Goal: Task Accomplishment & Management: Complete application form

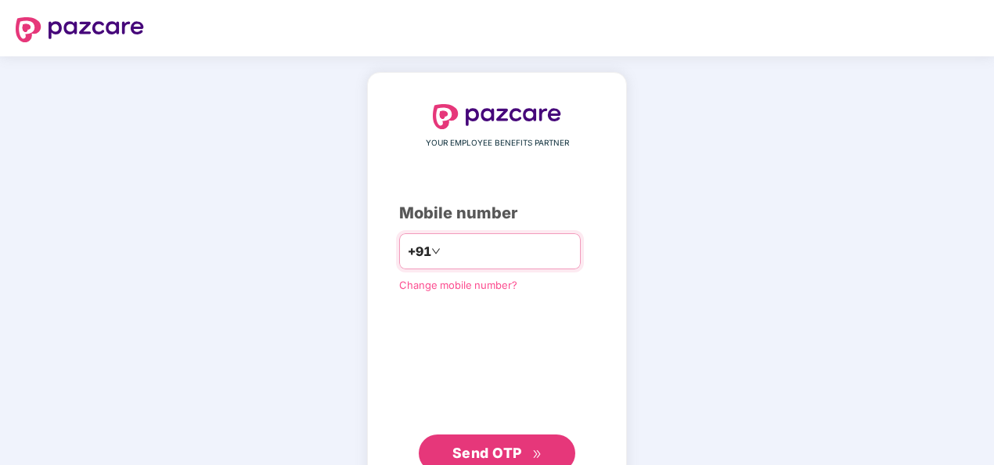
click at [485, 254] on input "number" at bounding box center [508, 251] width 128 height 25
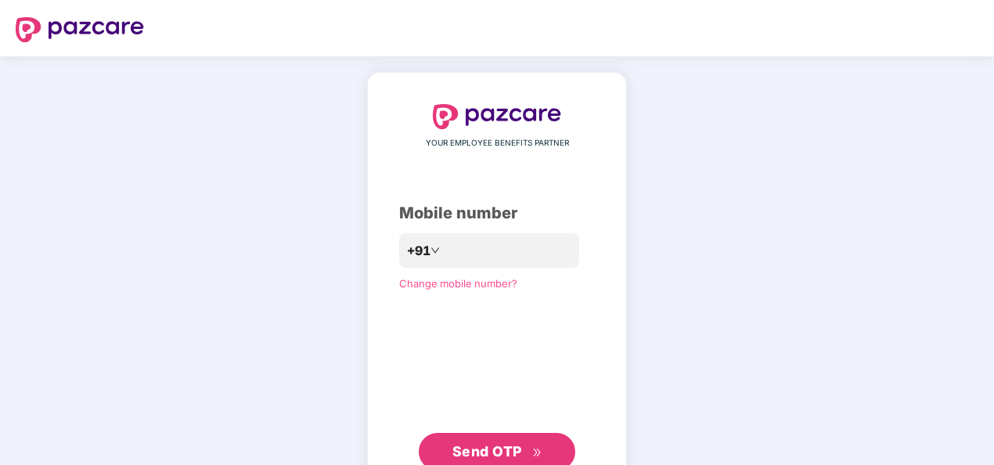
click at [939, 346] on div "YOUR EMPLOYEE BENEFITS PARTNER Mobile number +91 Change mobile number? Send OTP" at bounding box center [497, 287] width 994 height 462
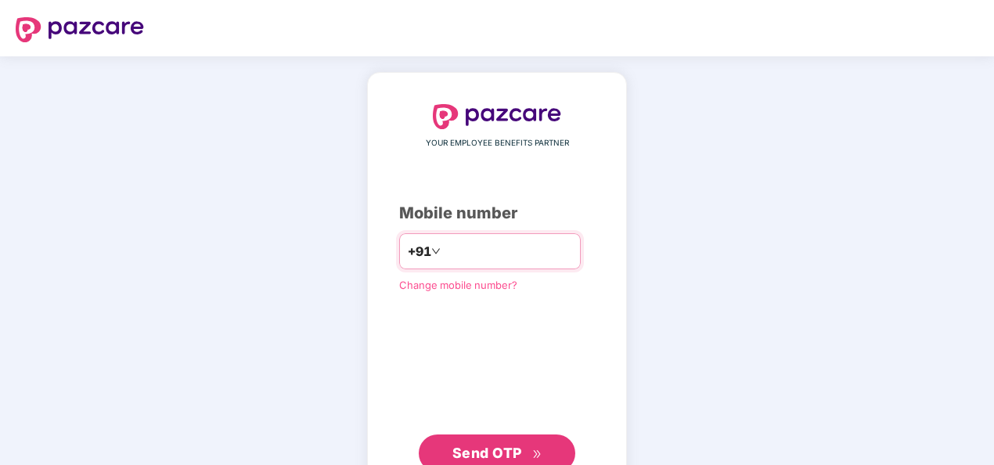
click at [490, 255] on input "number" at bounding box center [508, 251] width 128 height 25
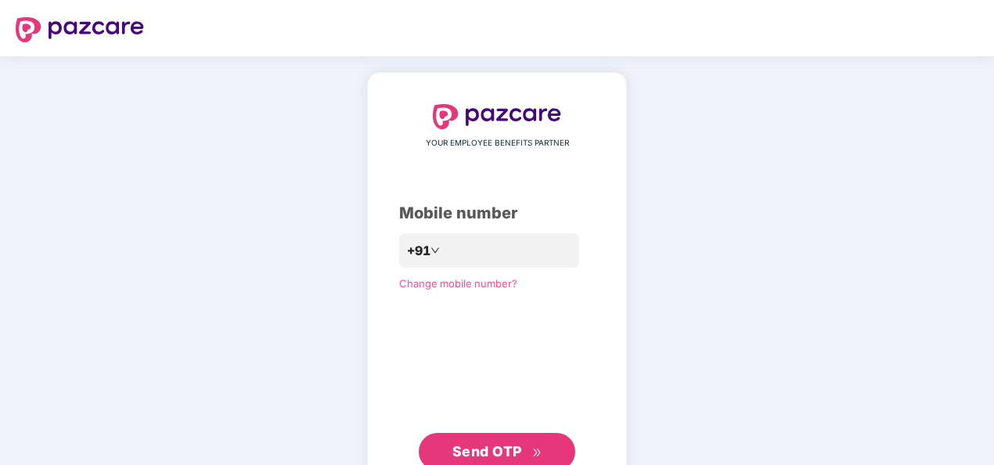
click at [841, 286] on div "YOUR EMPLOYEE BENEFITS PARTNER Mobile number +91 Change mobile number? Send OTP" at bounding box center [497, 287] width 994 height 462
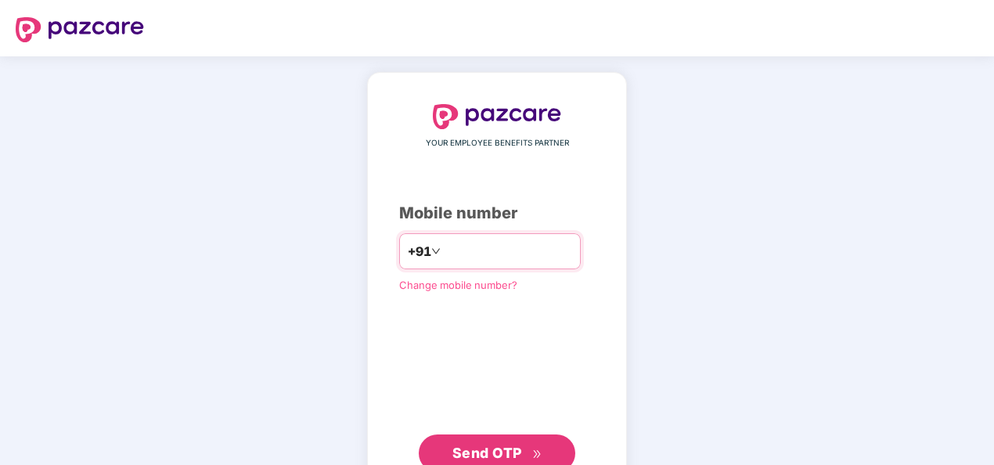
click at [467, 250] on input "number" at bounding box center [508, 251] width 128 height 25
type input "**********"
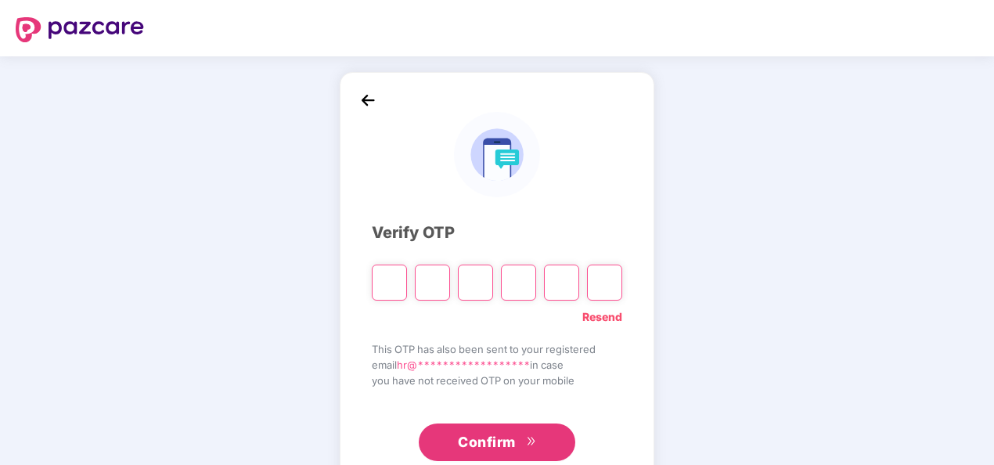
type input "*"
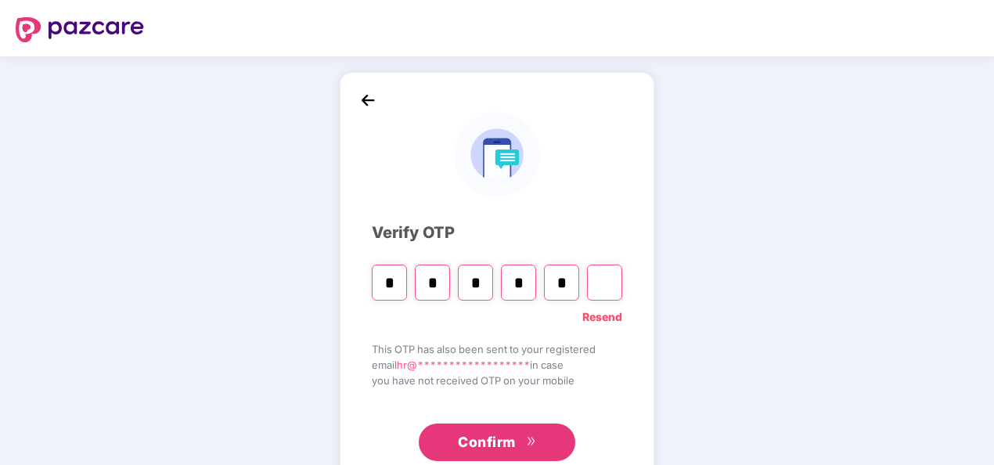
type input "*"
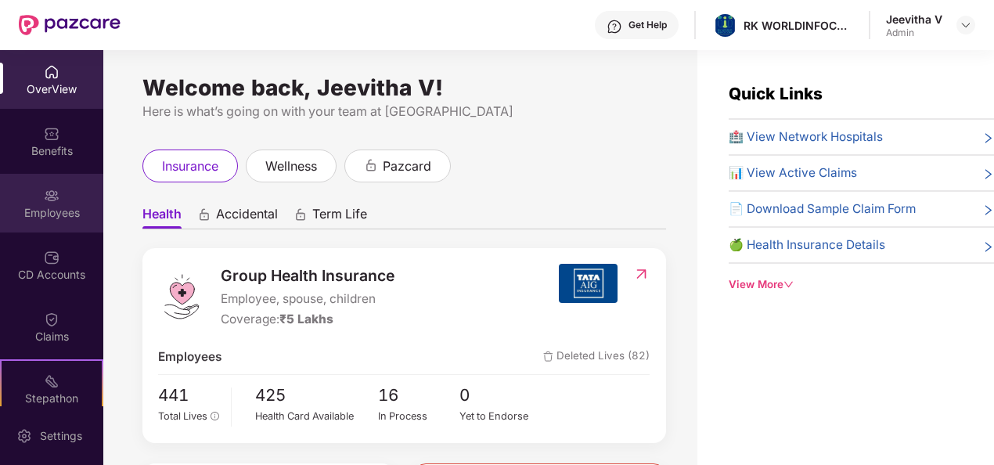
click at [51, 209] on div "Employees" at bounding box center [51, 213] width 103 height 16
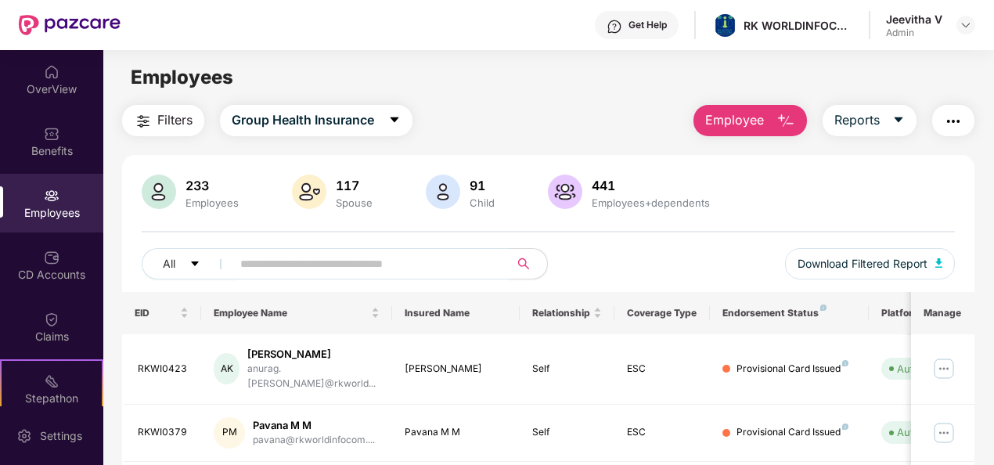
click at [380, 258] on input "text" at bounding box center [364, 263] width 248 height 23
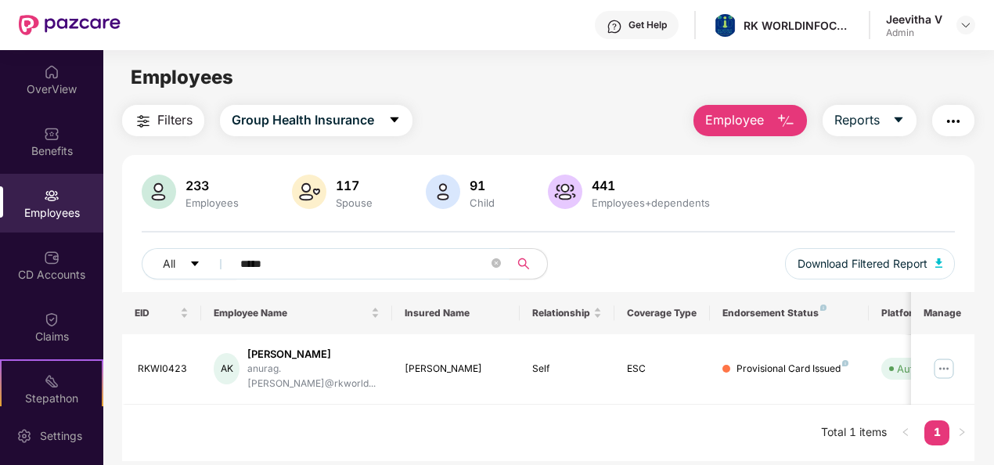
type input "*****"
click at [726, 124] on span "Employee" at bounding box center [734, 120] width 59 height 20
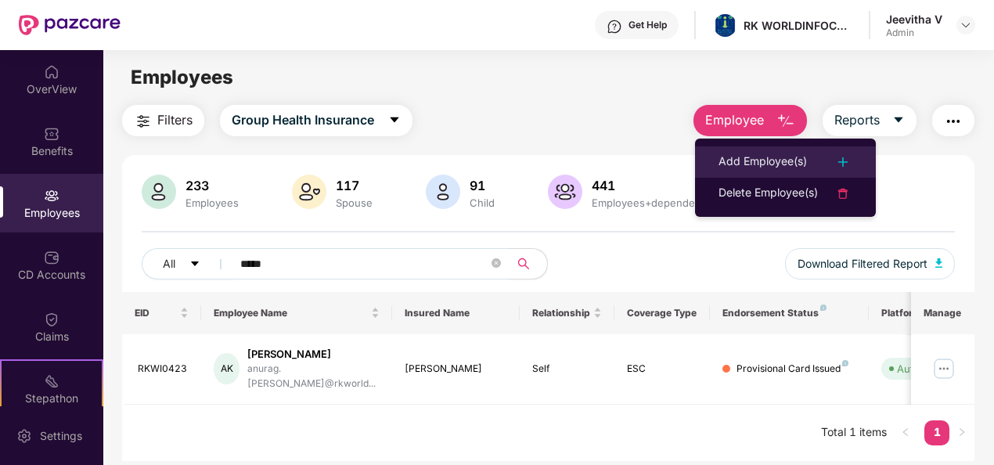
click at [732, 167] on div "Add Employee(s)" at bounding box center [762, 162] width 88 height 19
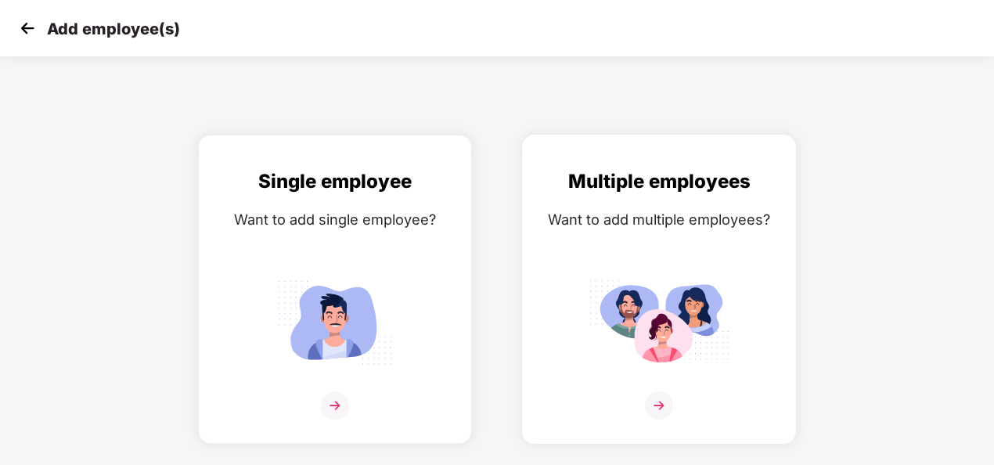
click at [675, 269] on div "Multiple employees Want to add multiple employees?" at bounding box center [658, 303] width 241 height 272
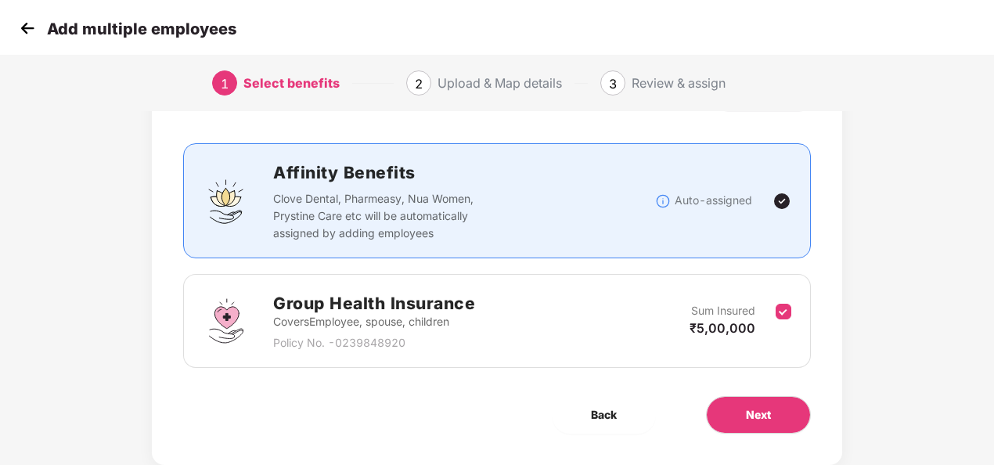
scroll to position [113, 0]
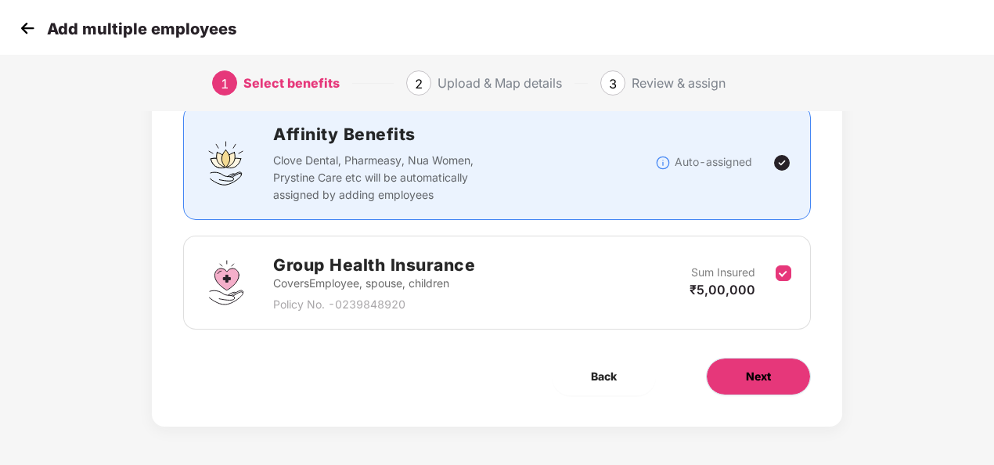
click at [774, 388] on button "Next" at bounding box center [758, 377] width 105 height 38
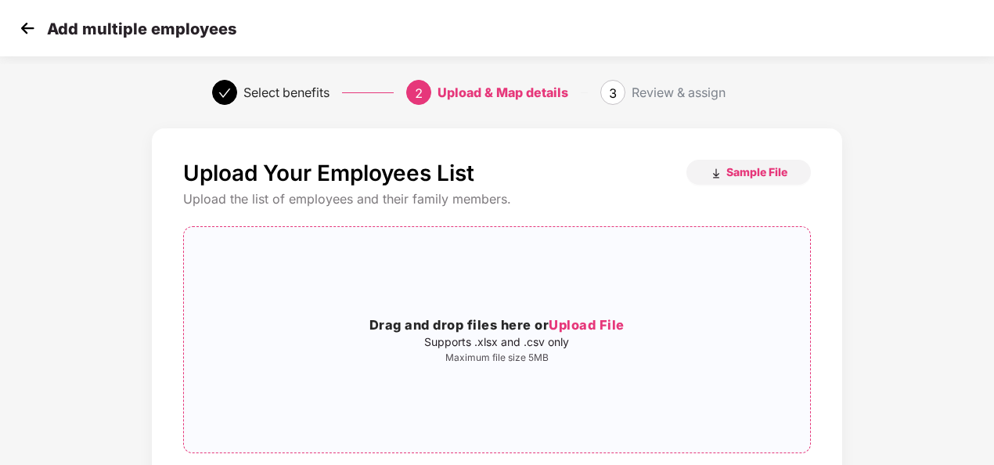
click at [606, 328] on span "Upload File" at bounding box center [587, 325] width 76 height 16
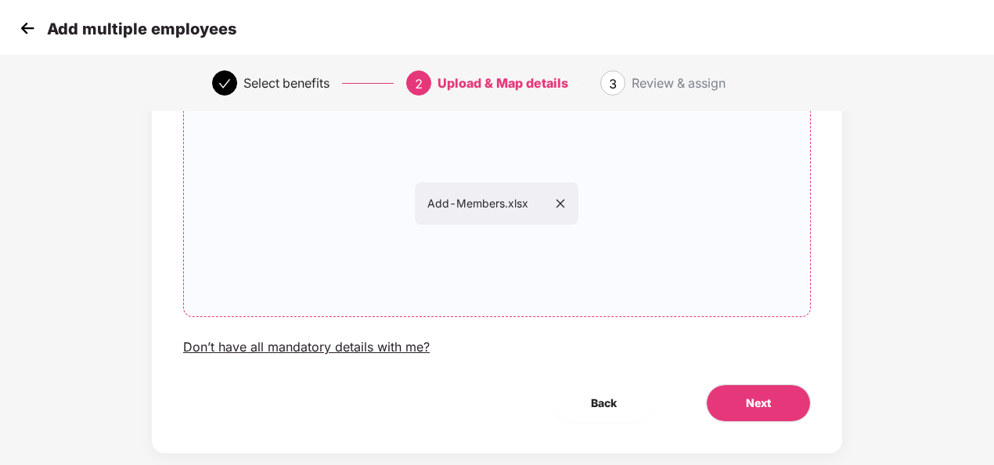
scroll to position [164, 0]
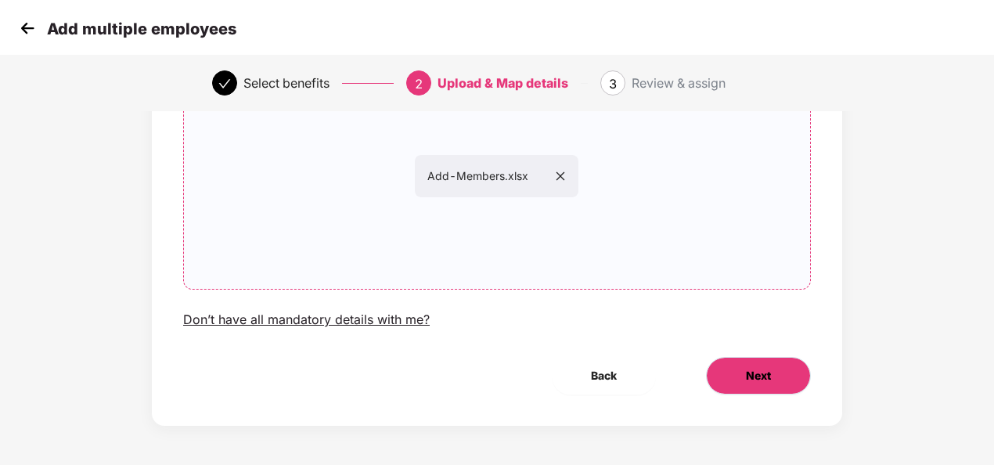
click at [746, 376] on span "Next" at bounding box center [758, 375] width 25 height 17
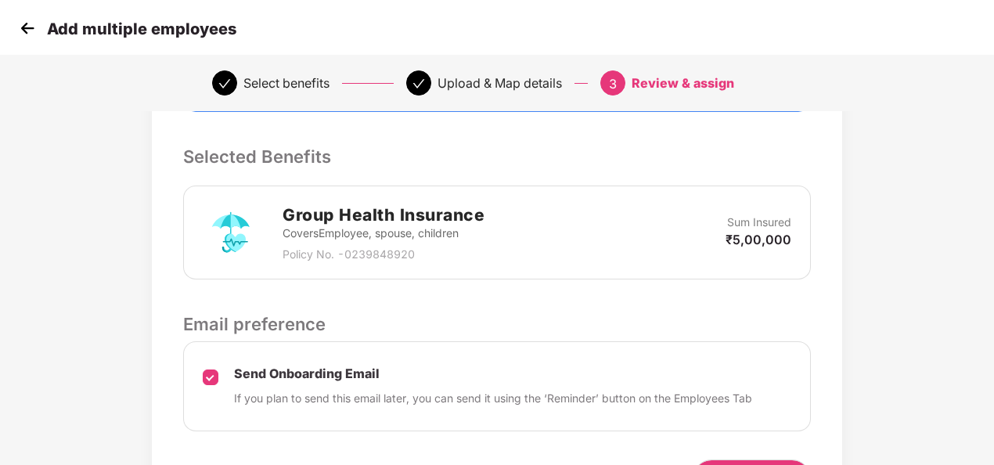
scroll to position [423, 0]
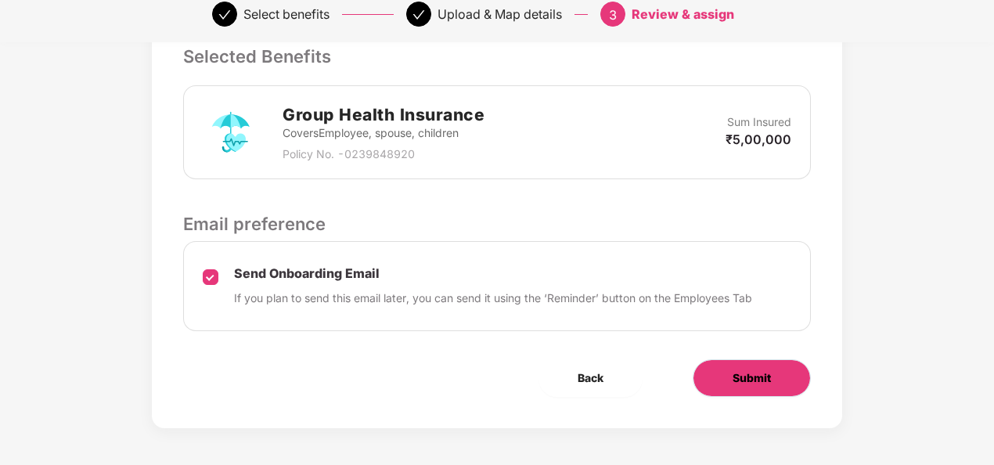
click at [720, 377] on button "Submit" at bounding box center [752, 378] width 118 height 38
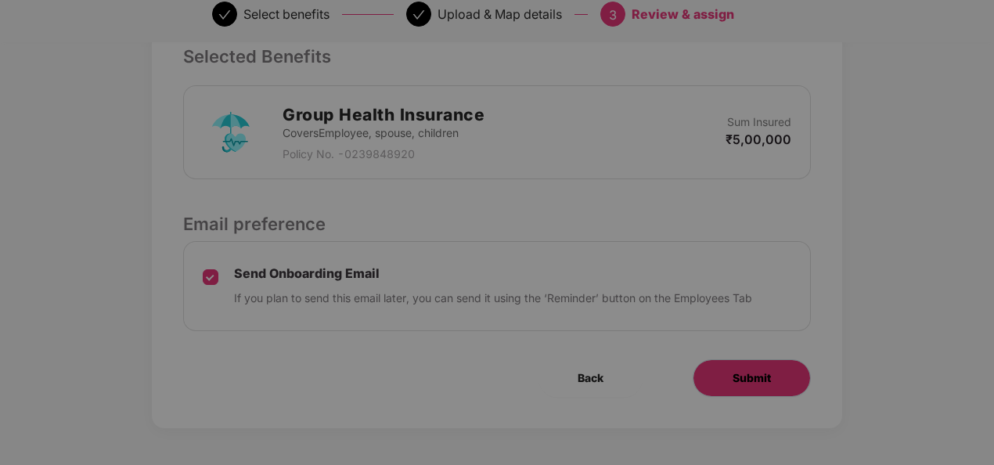
scroll to position [0, 0]
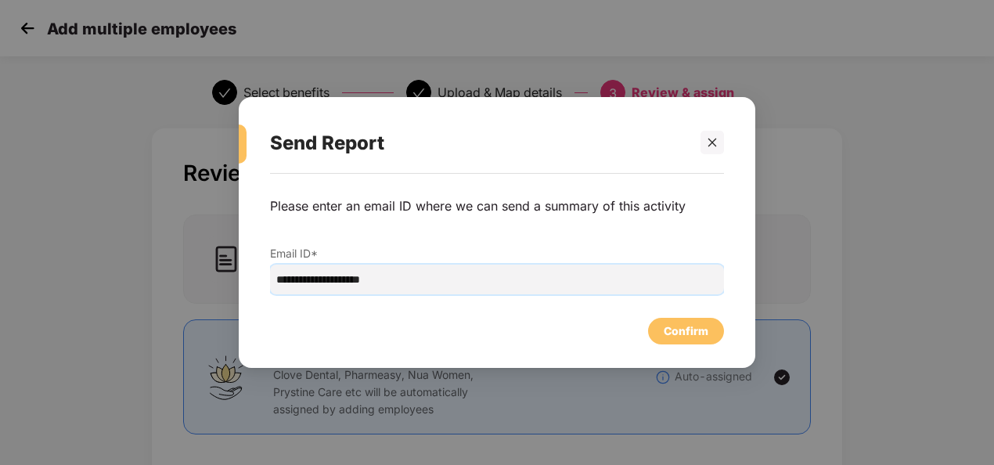
click at [292, 281] on input "**********" at bounding box center [497, 280] width 454 height 30
type input "**********"
click at [659, 326] on div "Confirm" at bounding box center [686, 331] width 76 height 27
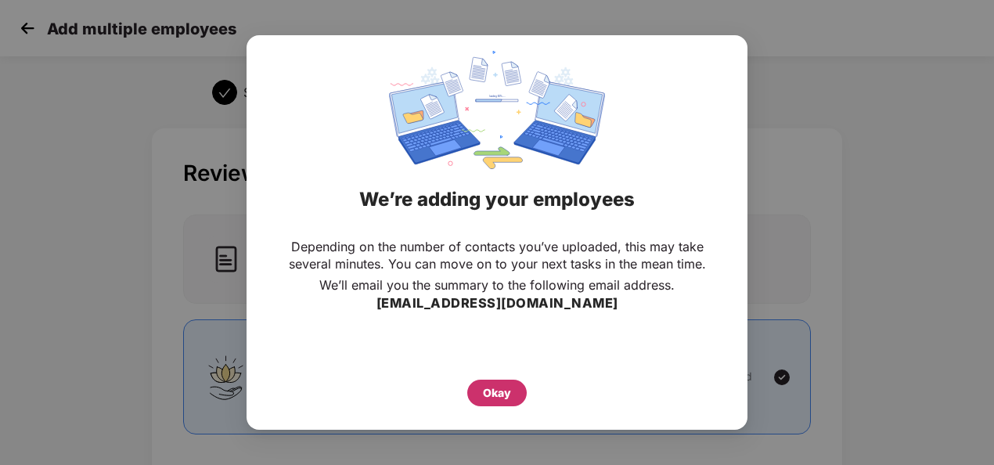
click at [509, 392] on div "Okay" at bounding box center [497, 392] width 28 height 17
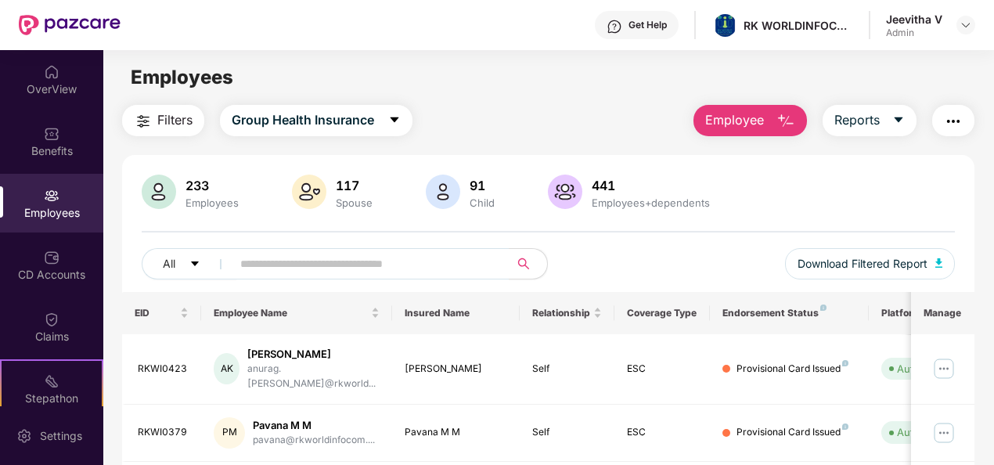
click at [728, 117] on span "Employee" at bounding box center [734, 120] width 59 height 20
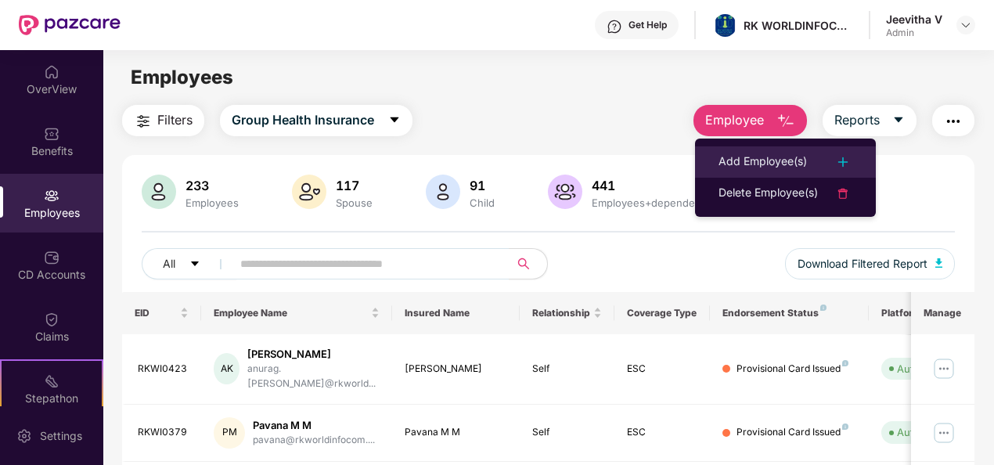
click at [729, 155] on div "Add Employee(s)" at bounding box center [762, 162] width 88 height 19
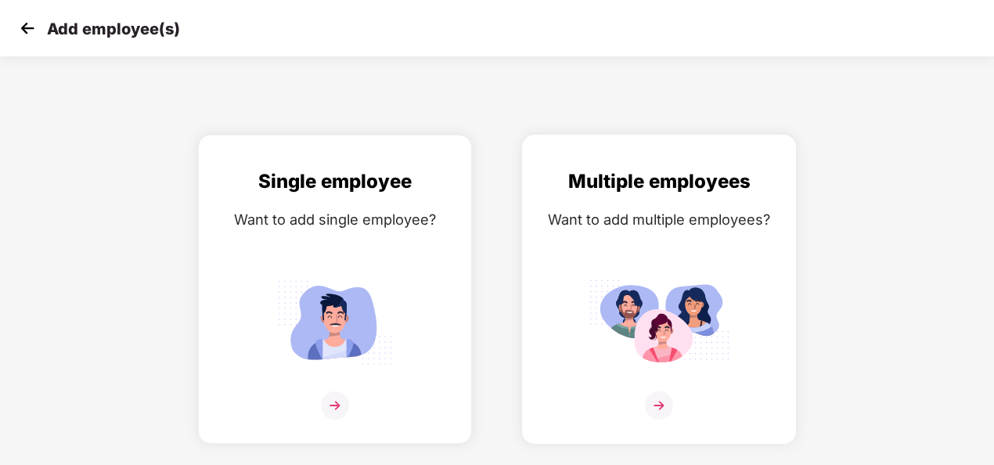
click at [664, 362] on img at bounding box center [658, 322] width 141 height 98
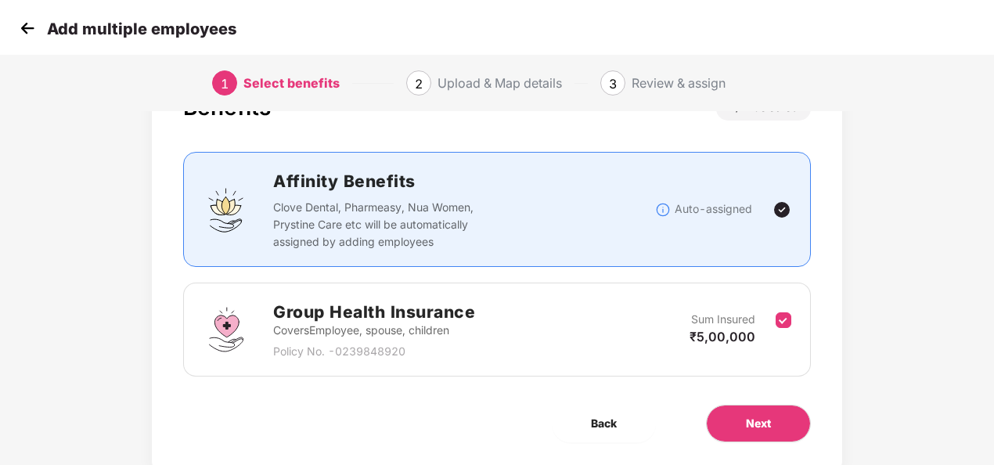
scroll to position [113, 0]
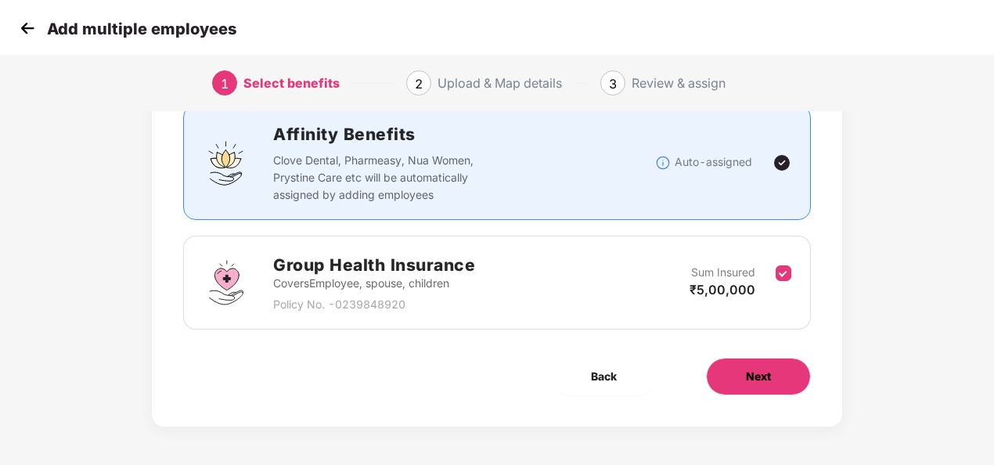
click at [728, 383] on button "Next" at bounding box center [758, 377] width 105 height 38
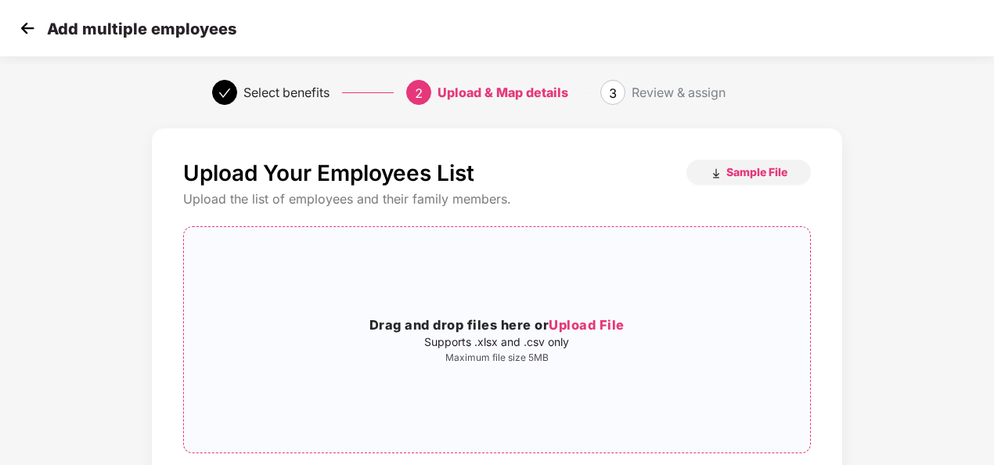
click at [563, 317] on span "Upload File" at bounding box center [587, 325] width 76 height 16
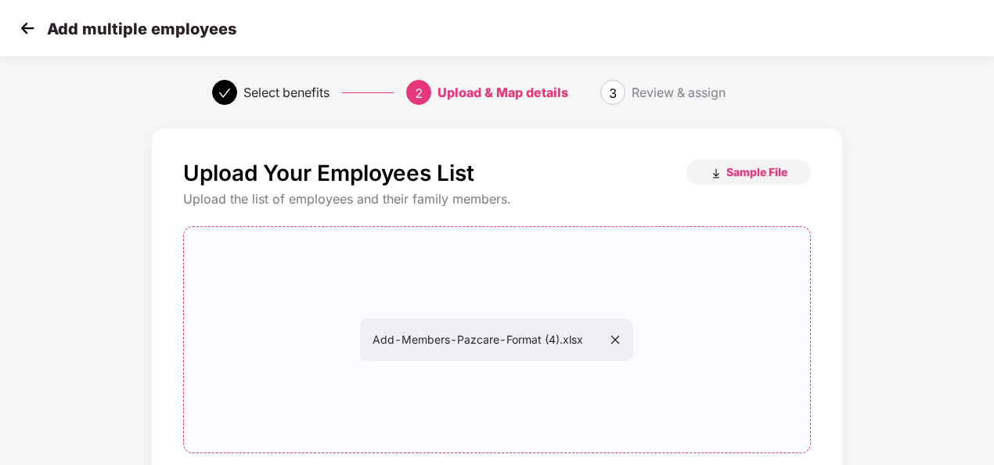
scroll to position [164, 0]
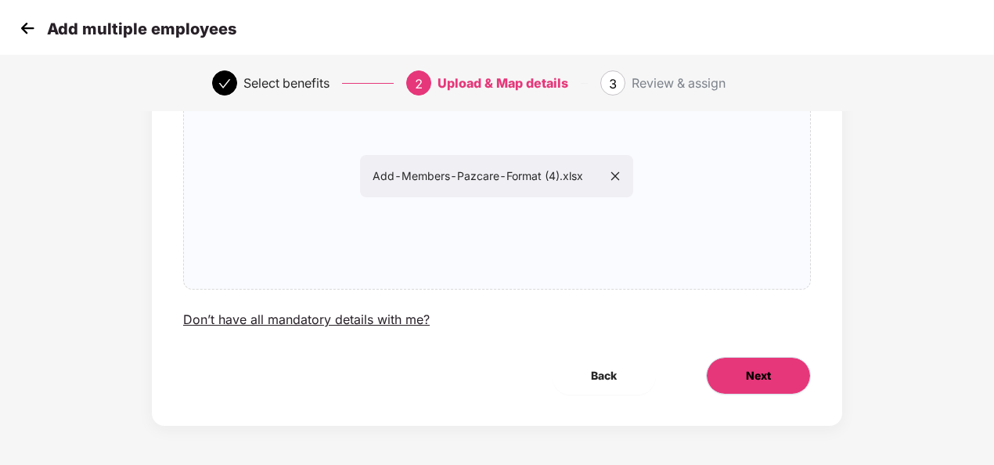
click at [754, 375] on span "Next" at bounding box center [758, 375] width 25 height 17
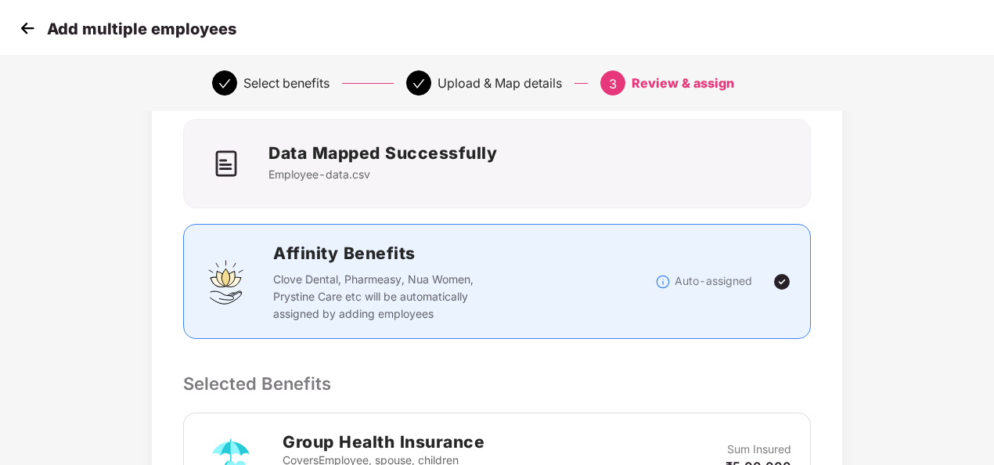
scroll to position [423, 0]
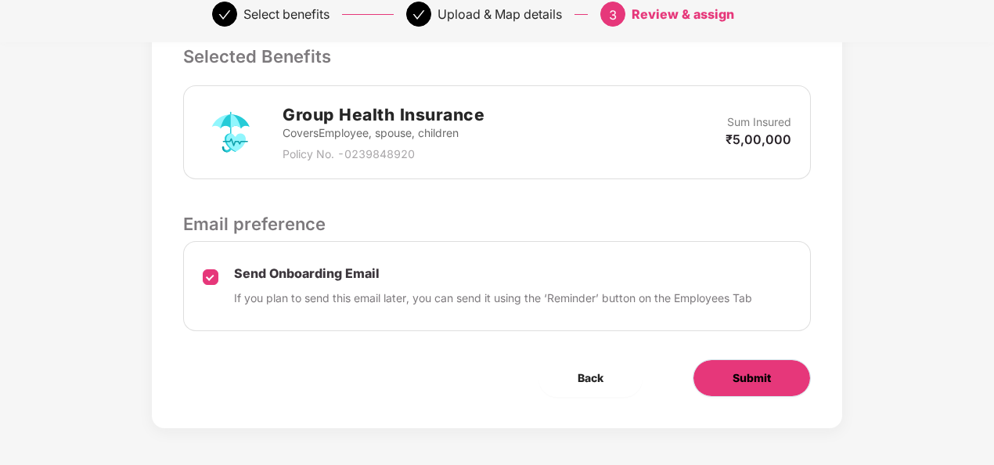
click at [729, 370] on button "Submit" at bounding box center [752, 378] width 118 height 38
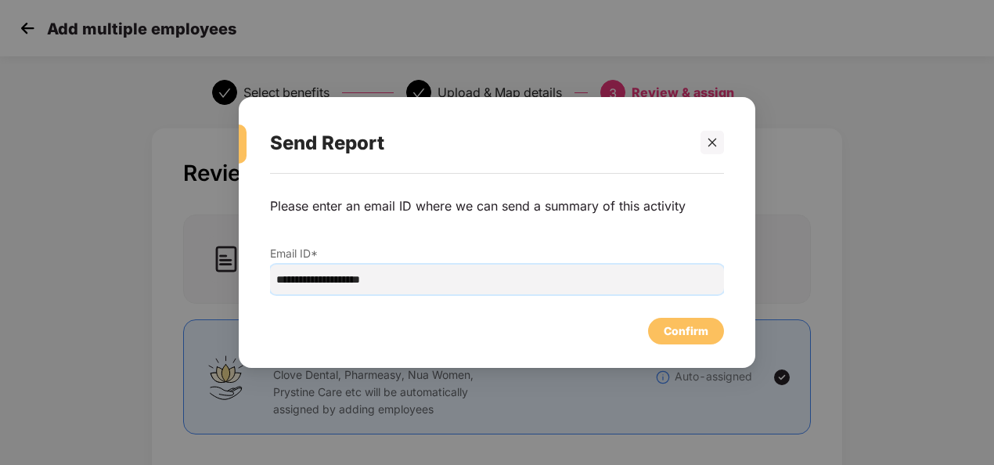
click at [285, 283] on input "**********" at bounding box center [497, 280] width 454 height 30
type input "**********"
click at [656, 333] on div "Confirm" at bounding box center [686, 331] width 76 height 27
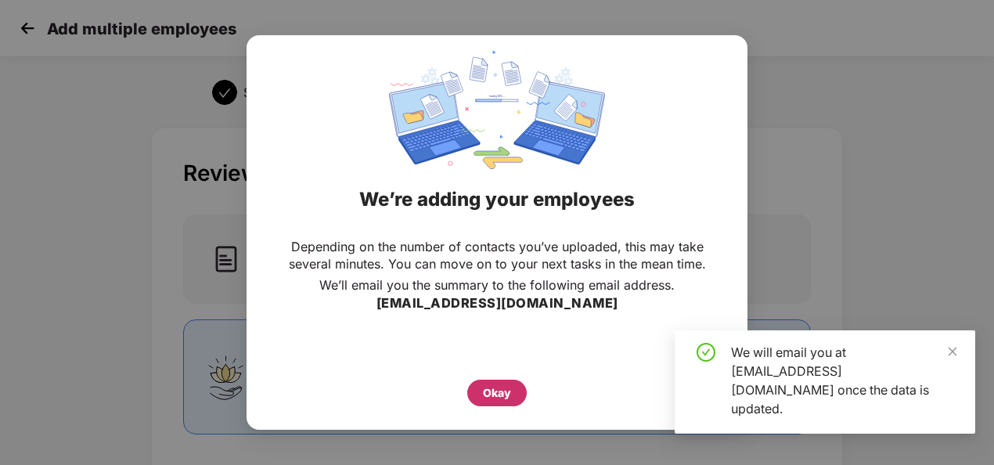
click at [494, 385] on div "Okay" at bounding box center [497, 392] width 28 height 17
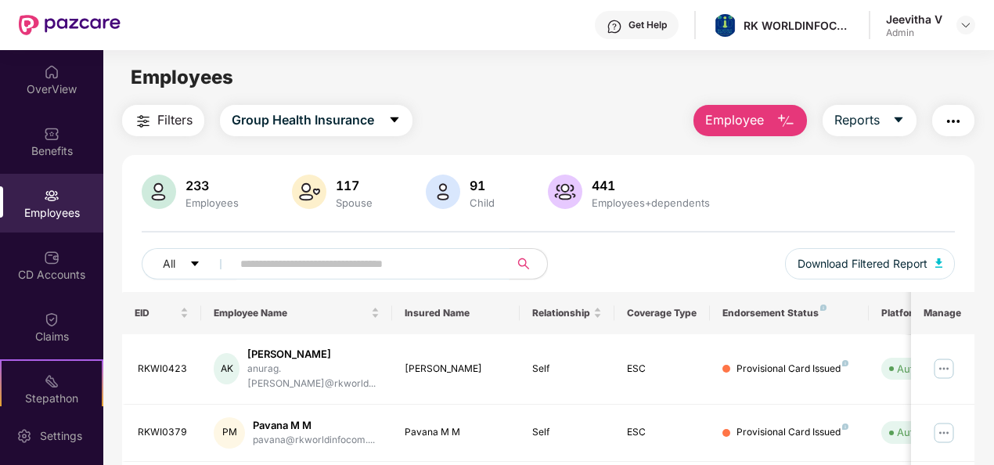
click at [410, 257] on input "text" at bounding box center [364, 263] width 248 height 23
type input "*****"
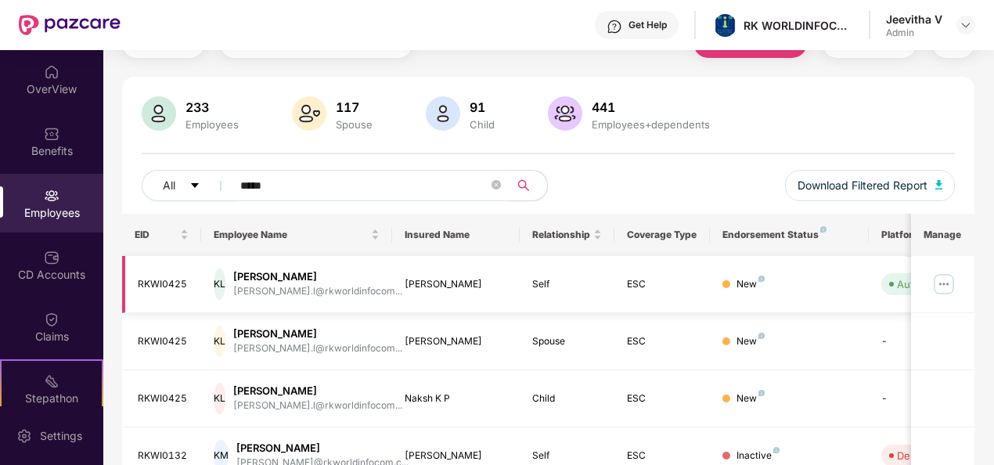
scroll to position [152, 0]
